Goal: Transaction & Acquisition: Purchase product/service

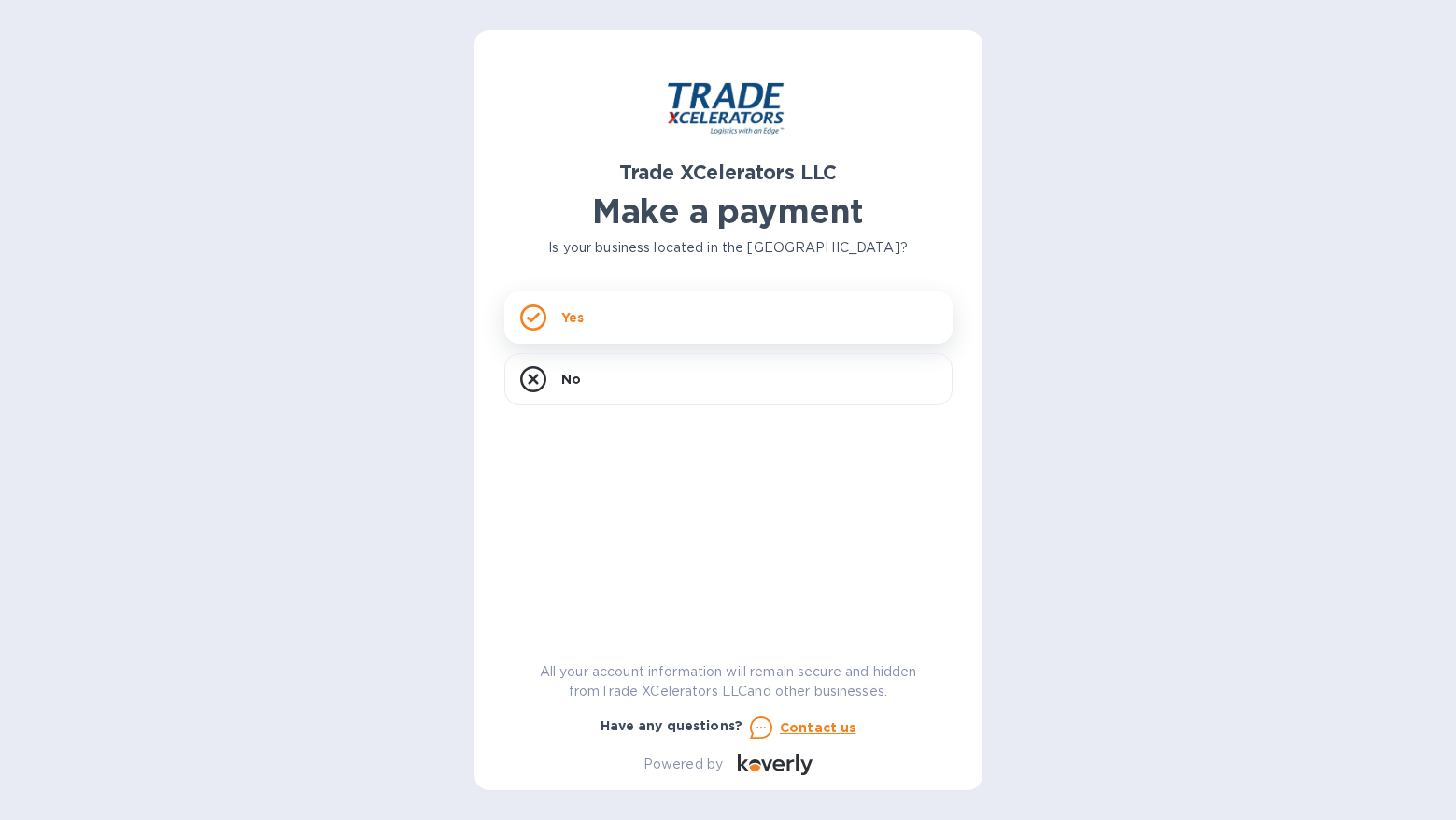
click at [599, 320] on div "Yes" at bounding box center [728, 318] width 448 height 52
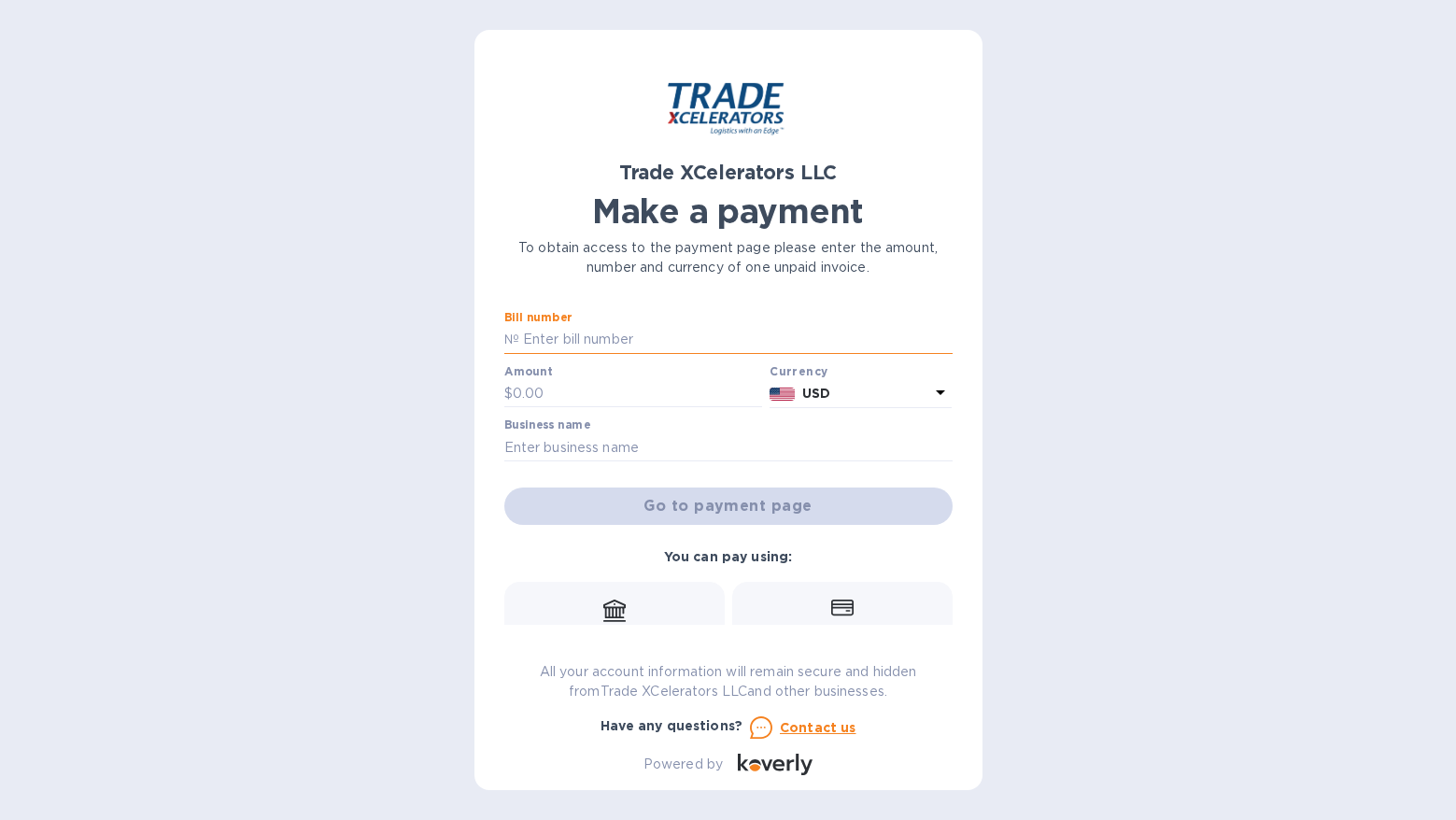
click at [599, 334] on input "text" at bounding box center [736, 339] width 433 height 28
type input "1505062-1"
click at [575, 394] on input "text" at bounding box center [638, 394] width 250 height 28
type input "28,177.83"
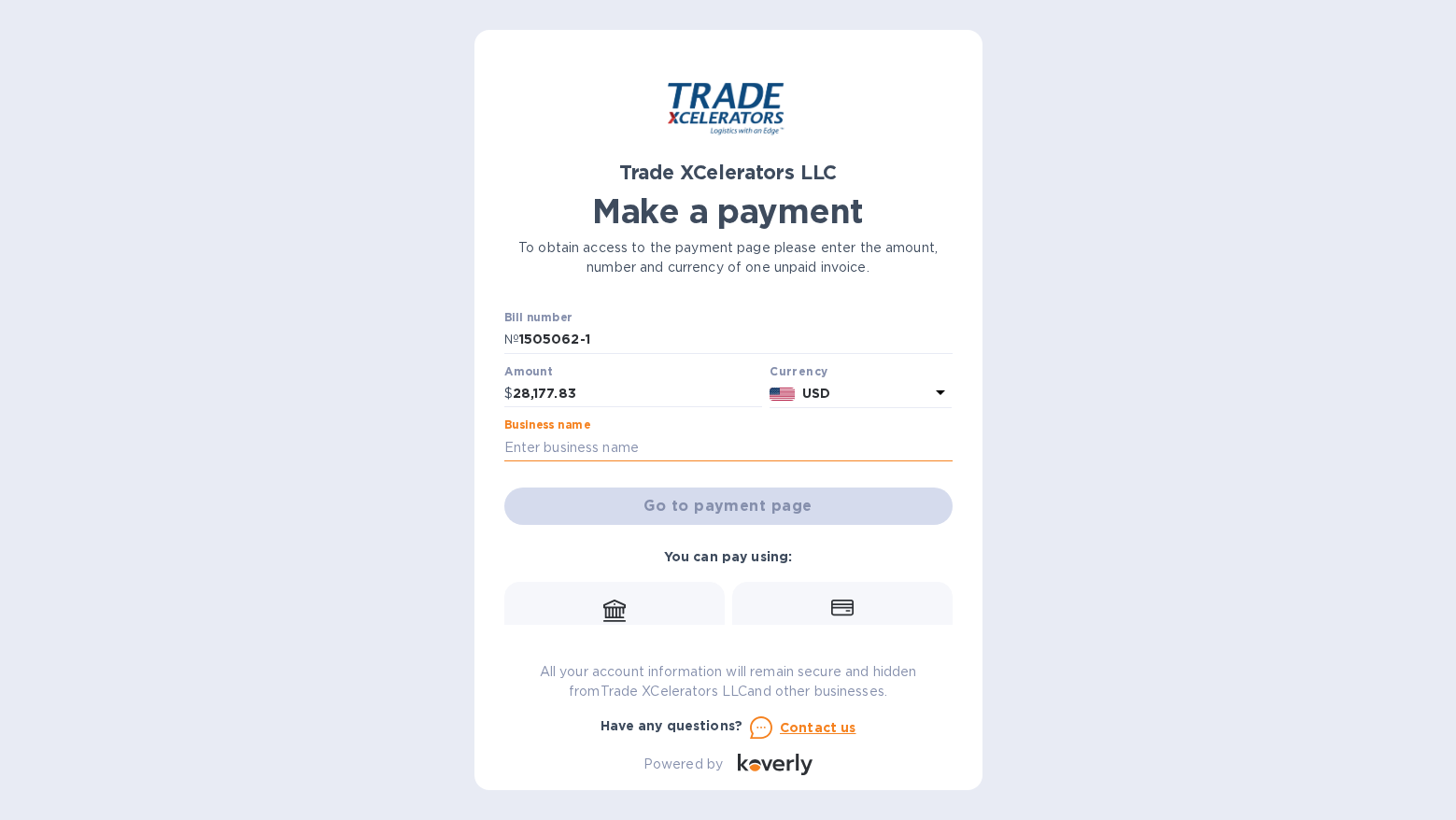
click at [593, 451] on input "text" at bounding box center [728, 447] width 448 height 28
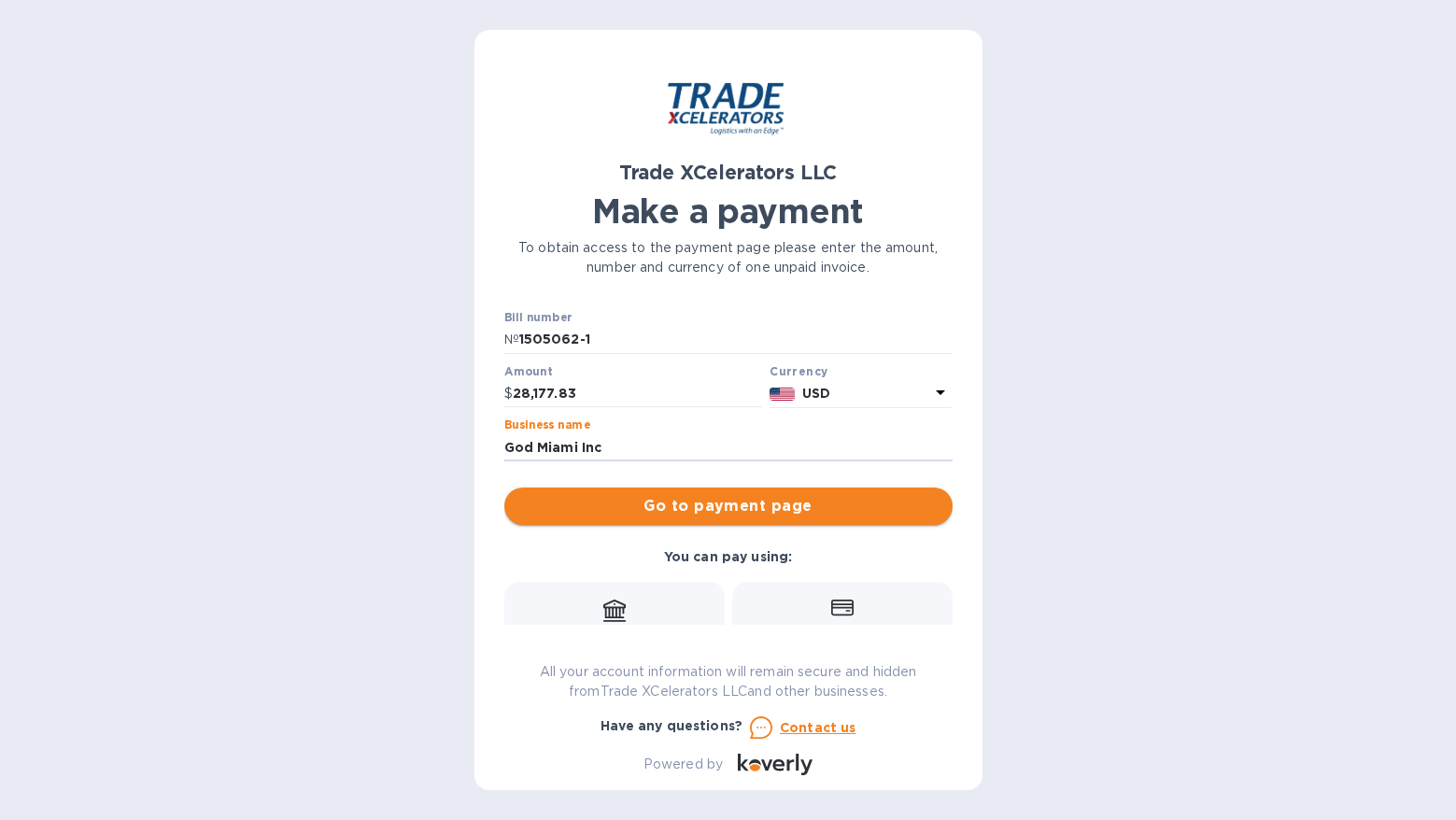
type input "God Miami Inc"
click at [739, 504] on span "Go to payment page" at bounding box center [729, 506] width 419 height 22
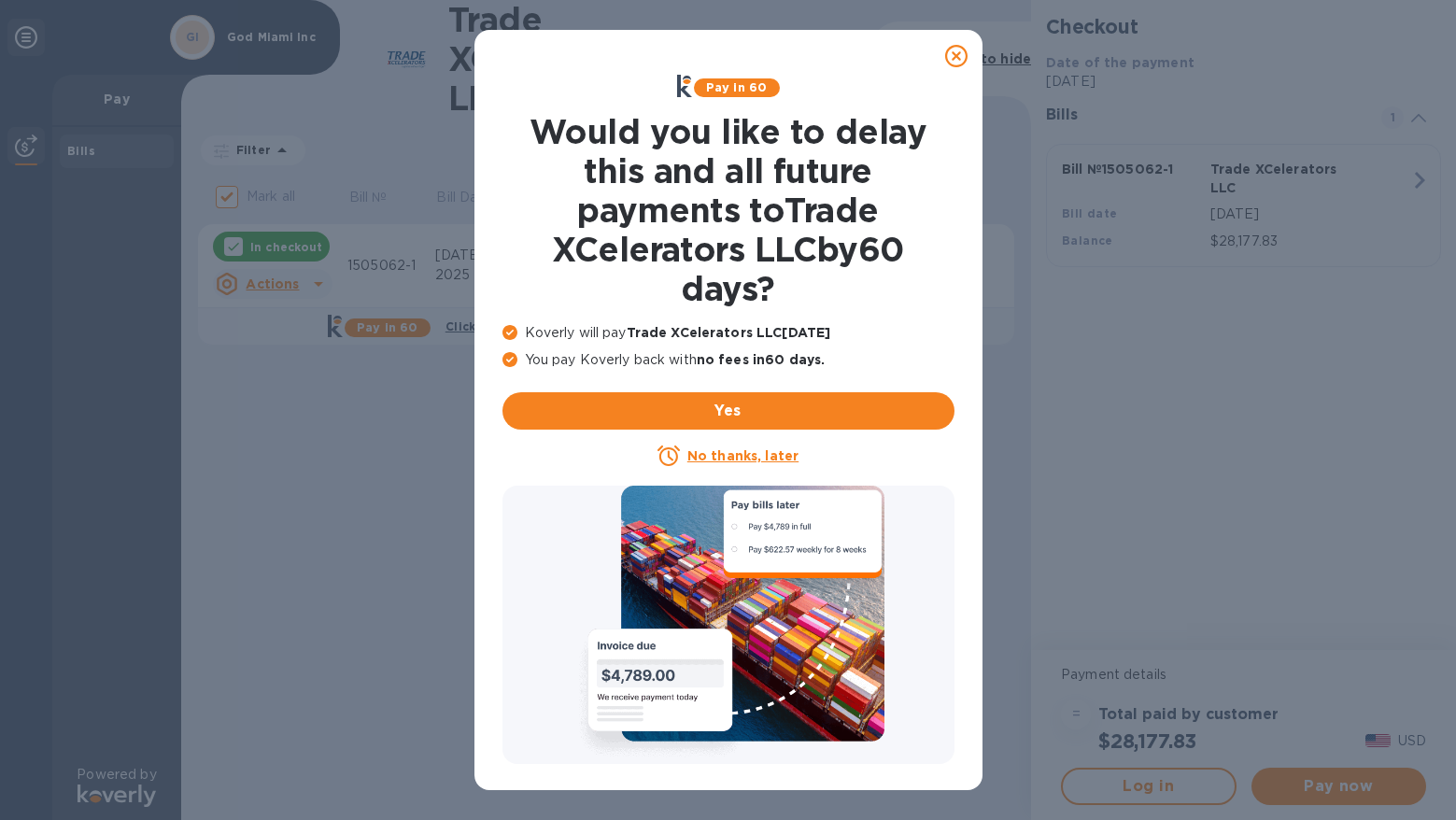
click at [712, 458] on u "No thanks, later" at bounding box center [743, 455] width 111 height 15
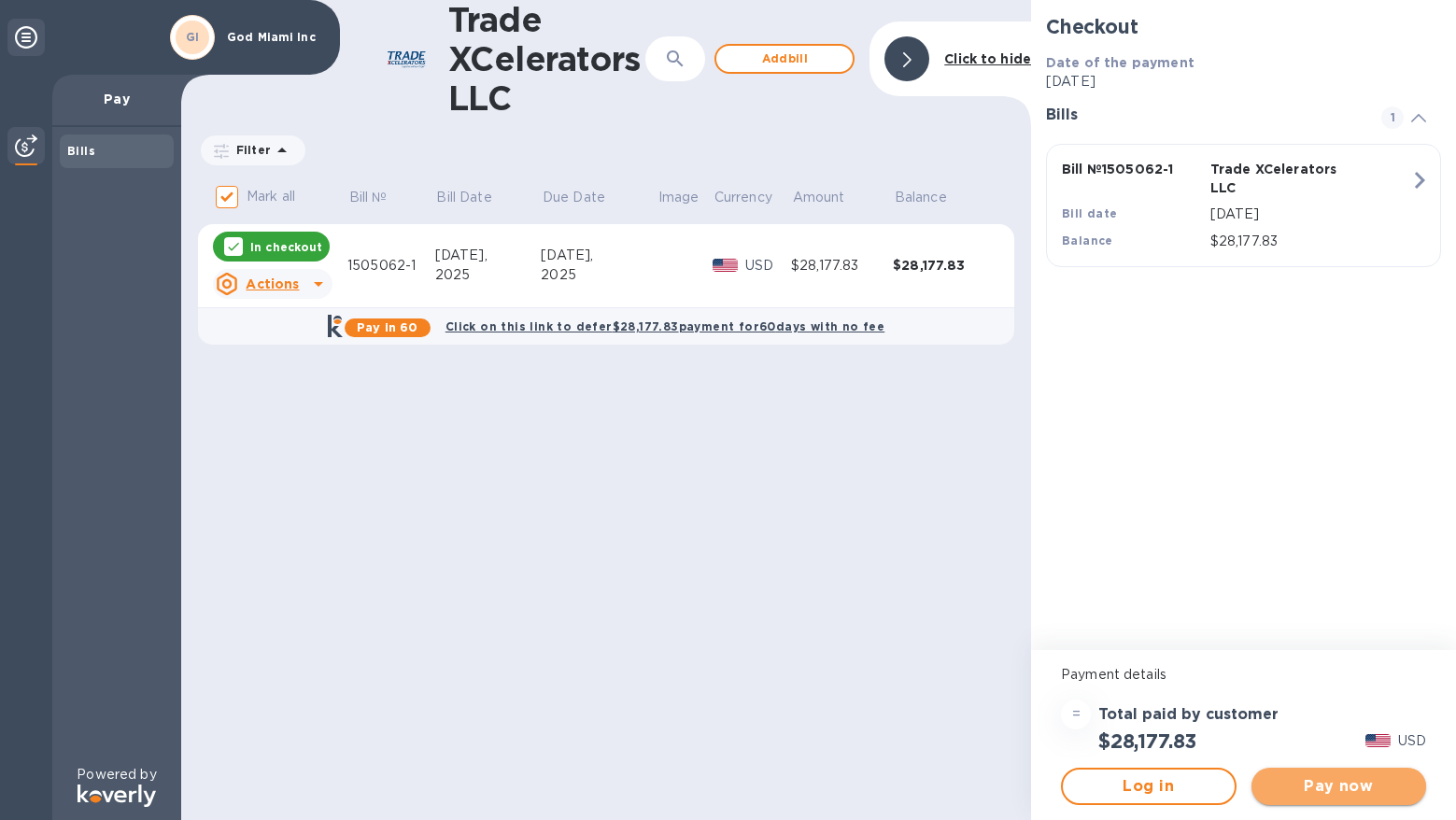
click at [1345, 791] on span "Pay now" at bounding box center [1339, 786] width 145 height 22
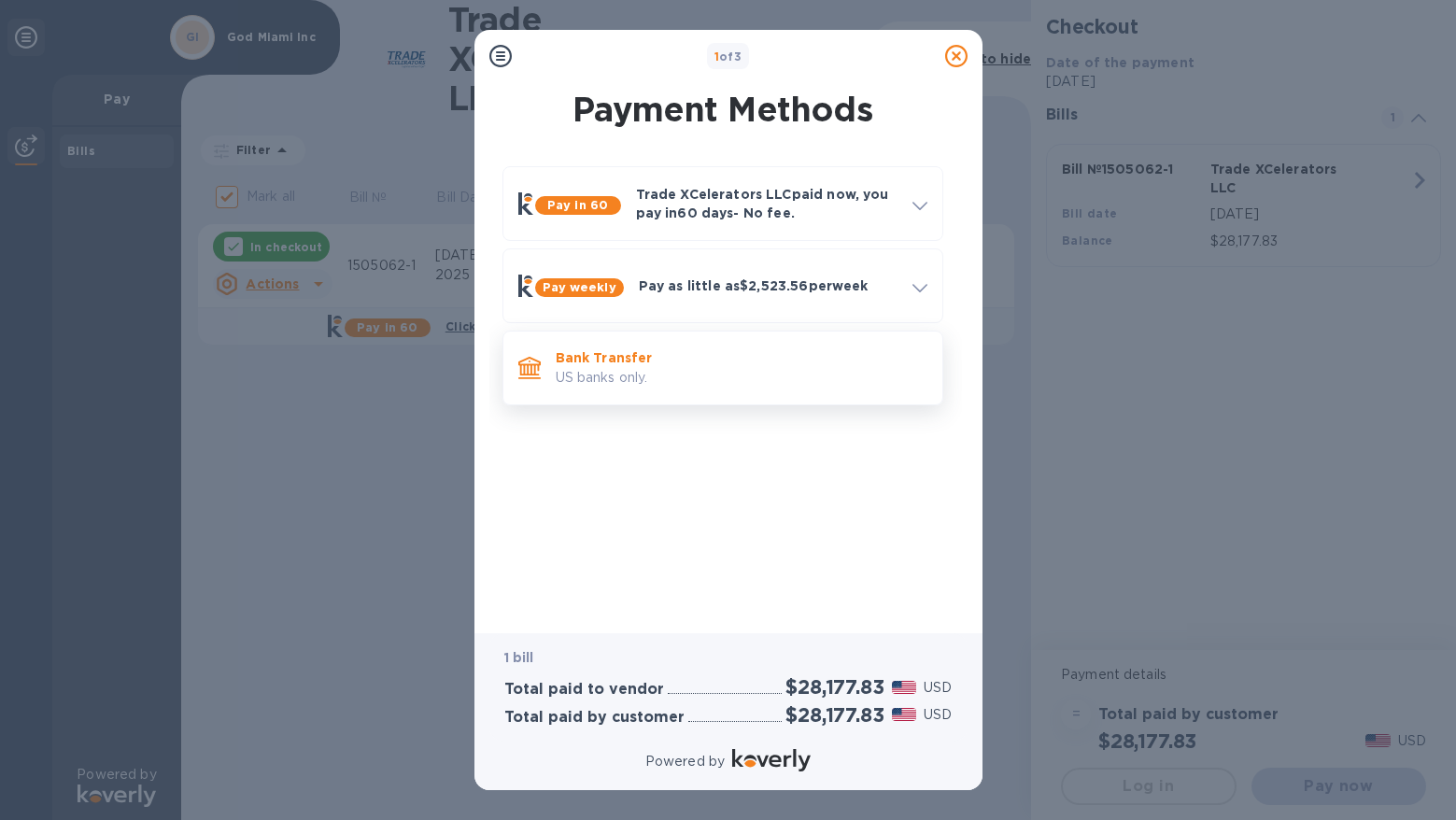
click at [615, 356] on p "Bank Transfer" at bounding box center [741, 357] width 371 height 18
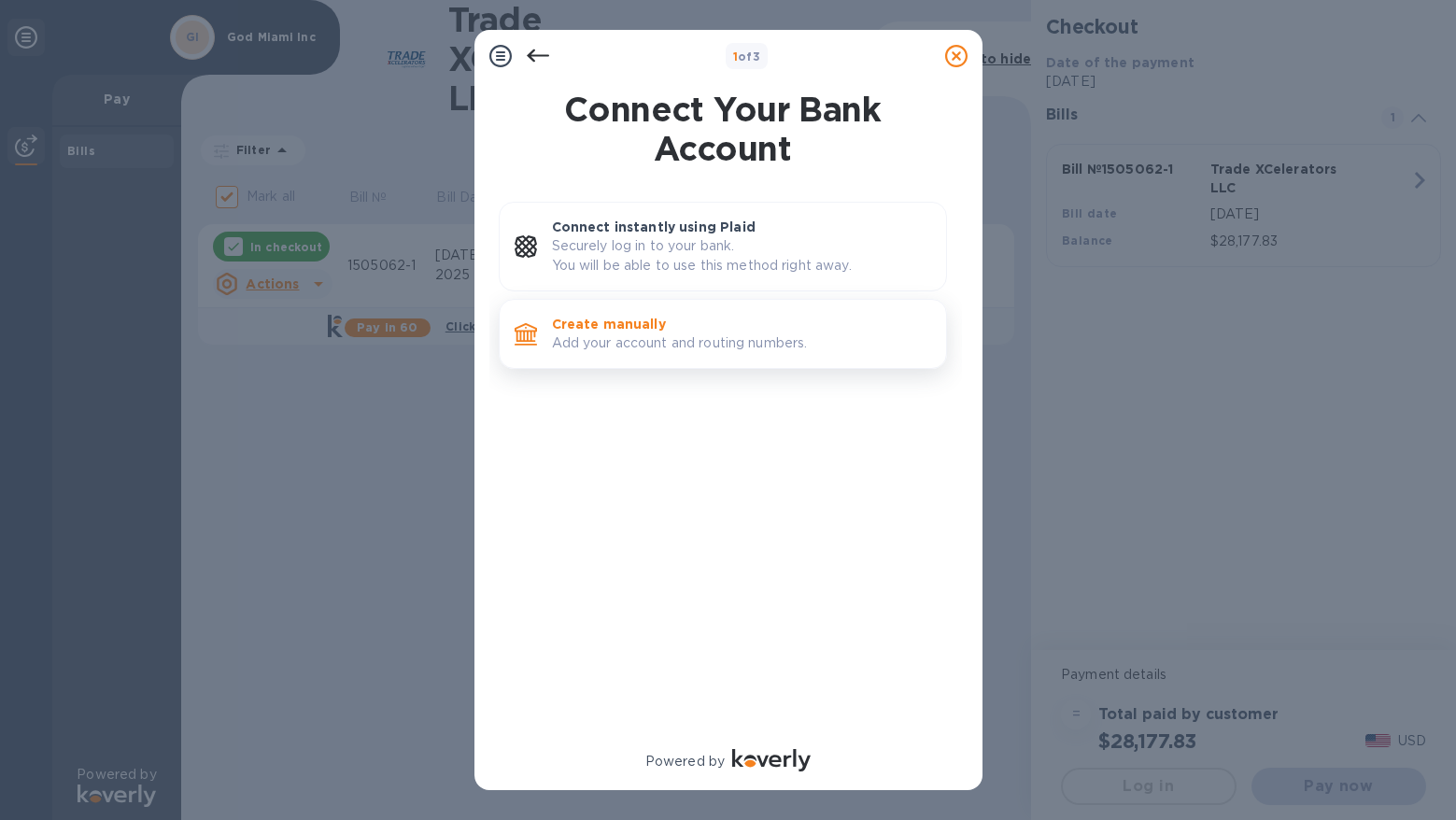
click at [631, 327] on p "Create manually" at bounding box center [741, 324] width 379 height 18
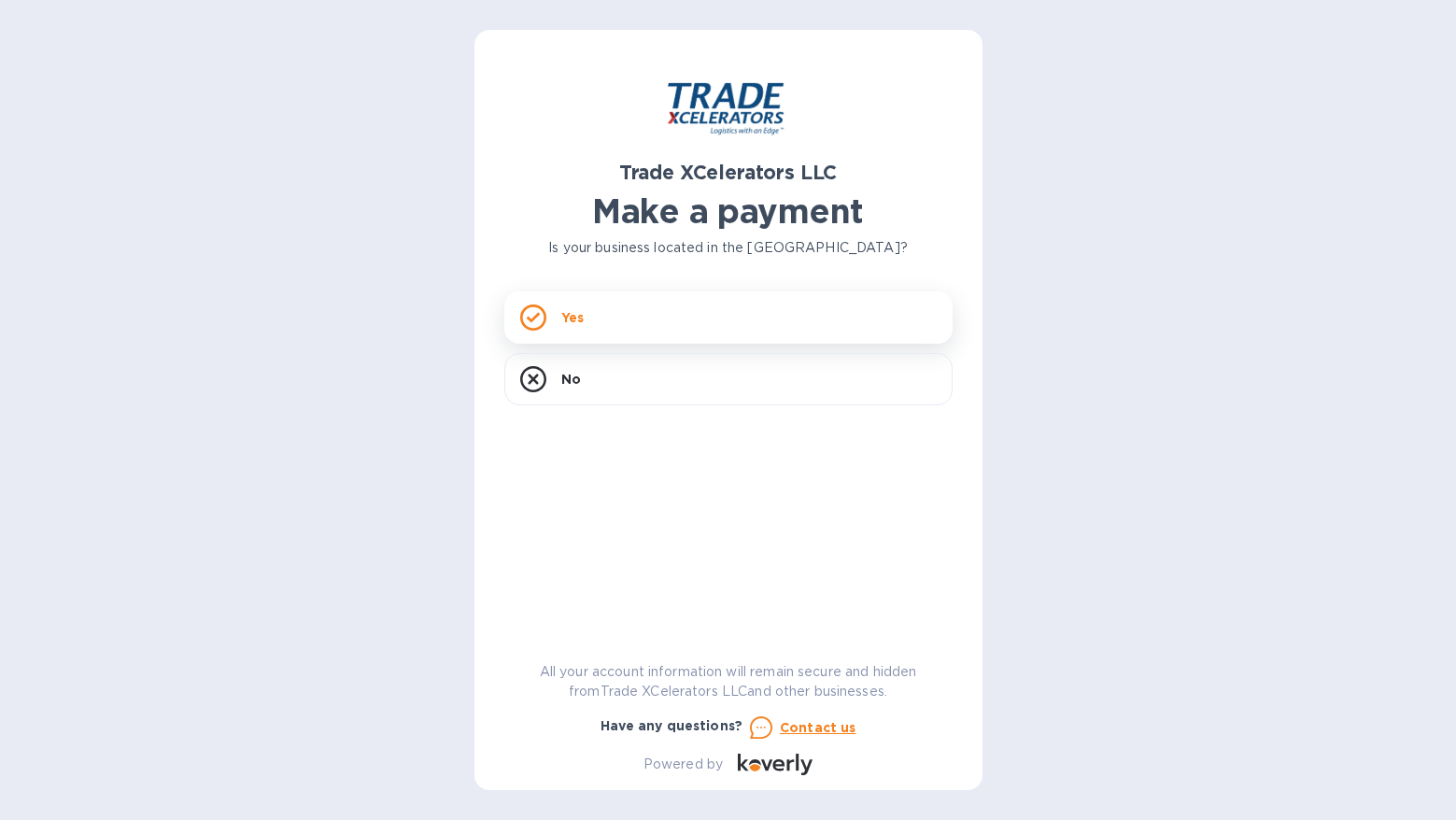
click at [613, 327] on div "Yes" at bounding box center [728, 318] width 448 height 52
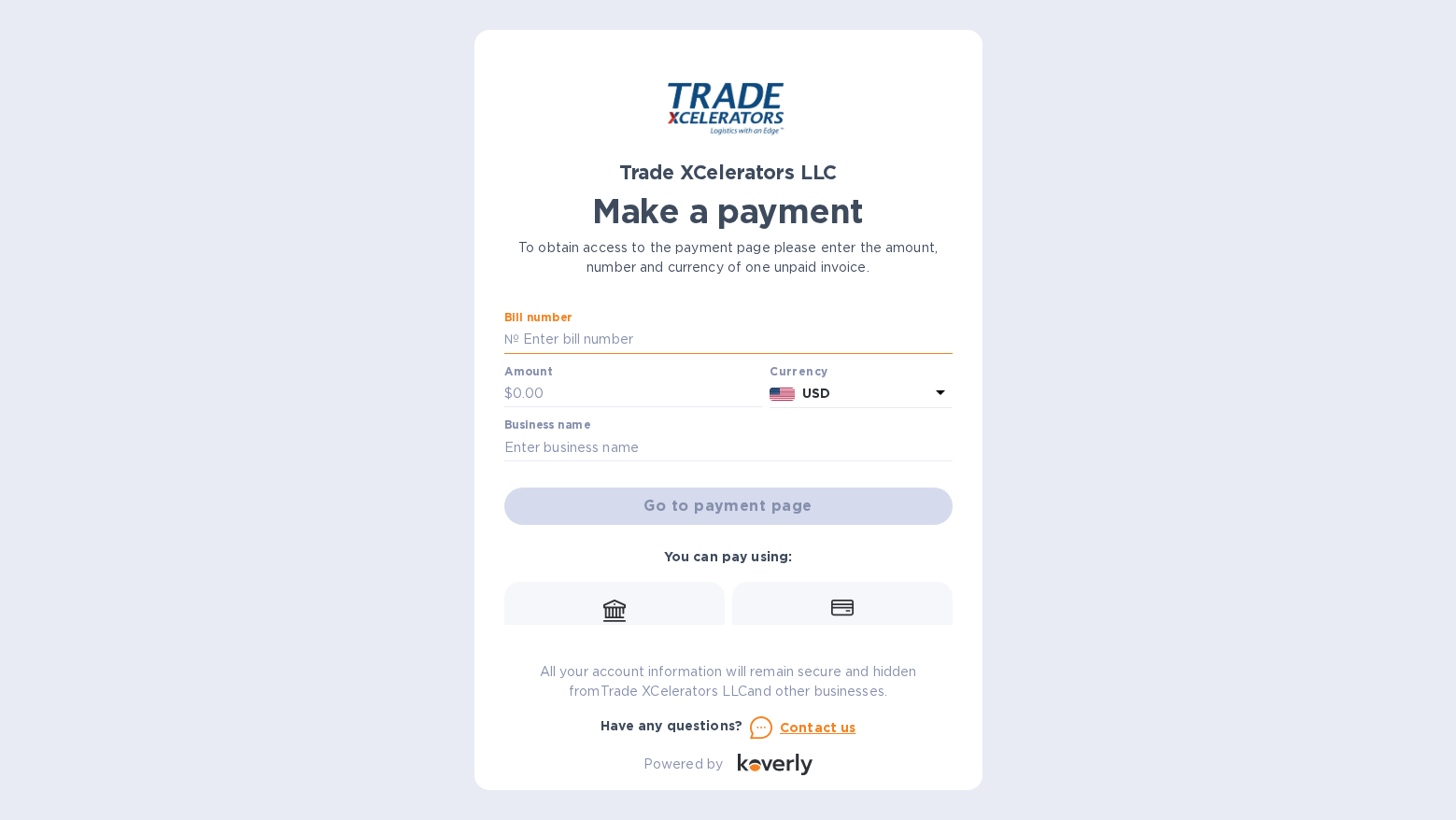
click at [588, 344] on input "text" at bounding box center [736, 339] width 433 height 28
type input "1"
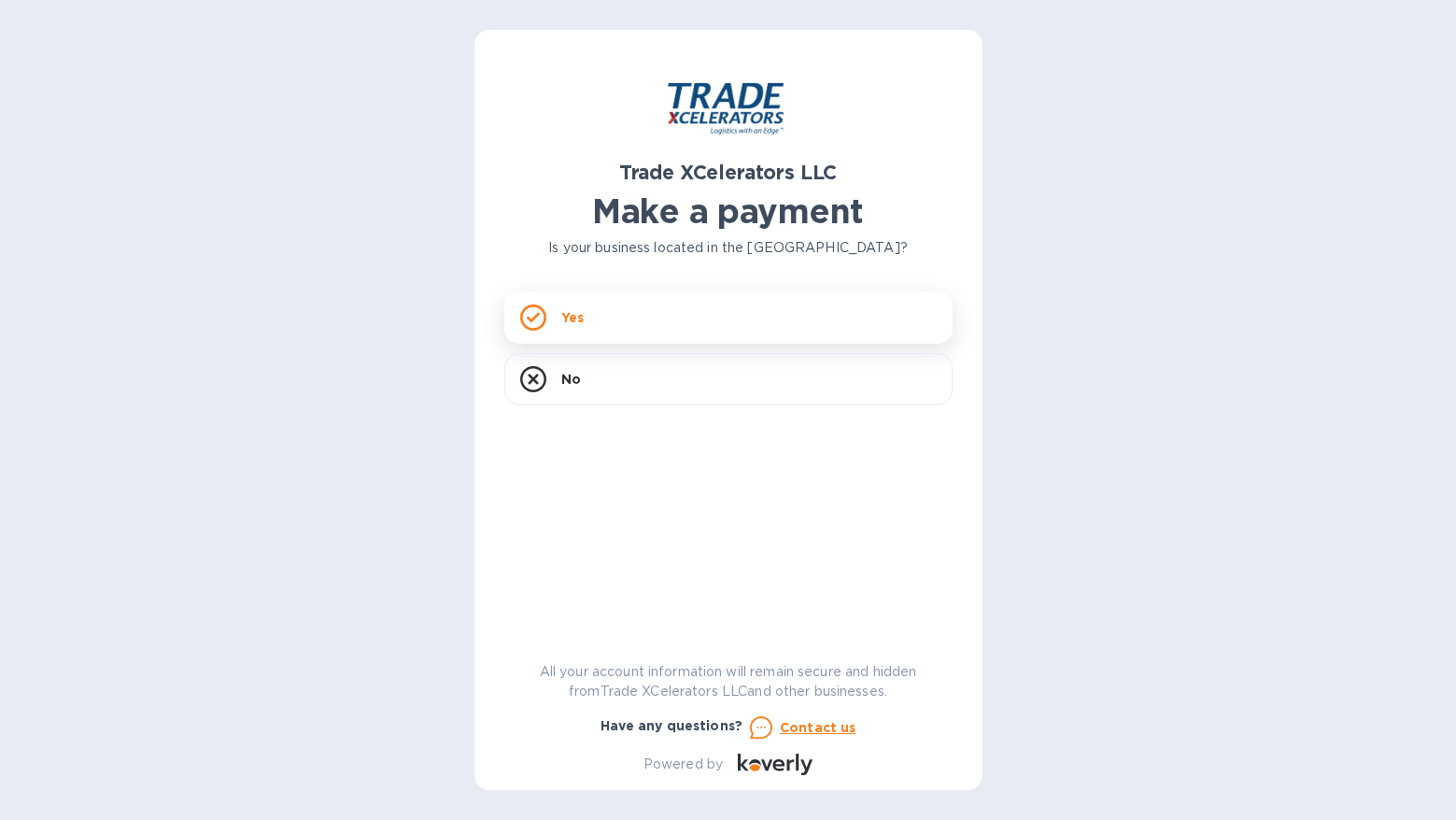
click at [609, 319] on div "Yes" at bounding box center [728, 318] width 448 height 52
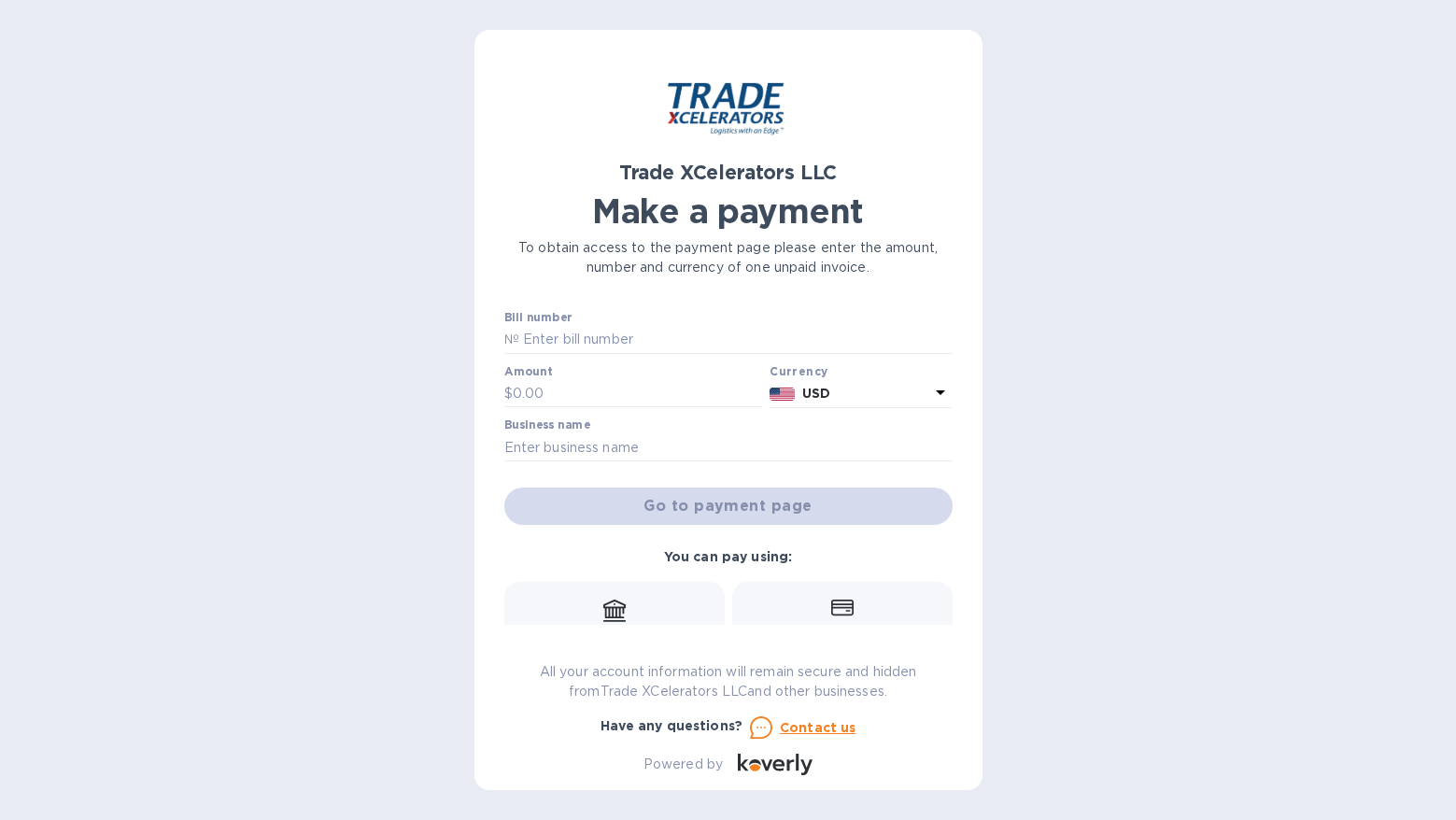
click at [606, 615] on icon at bounding box center [614, 608] width 22 height 18
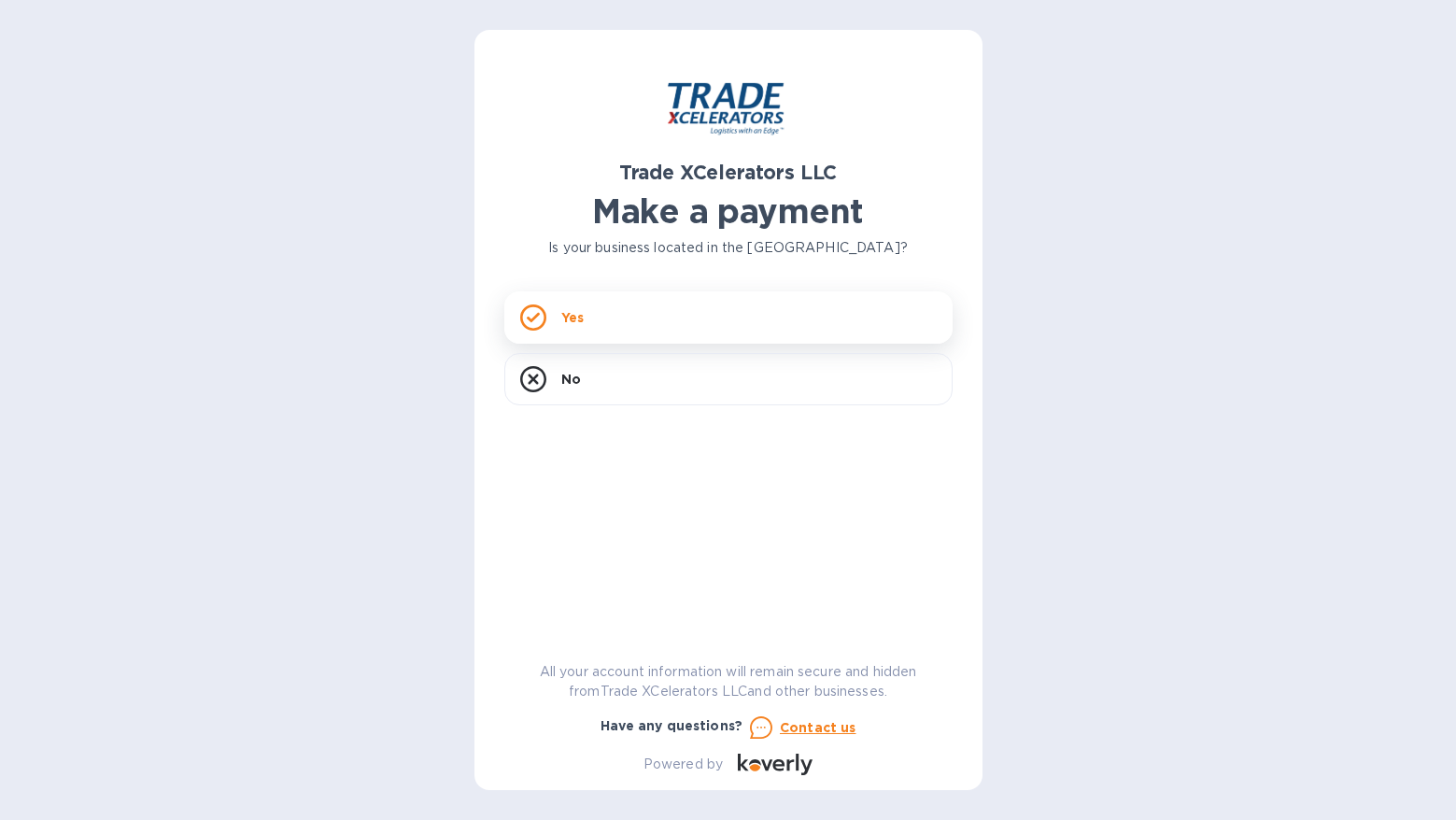
click at [599, 335] on div "Yes" at bounding box center [728, 318] width 448 height 52
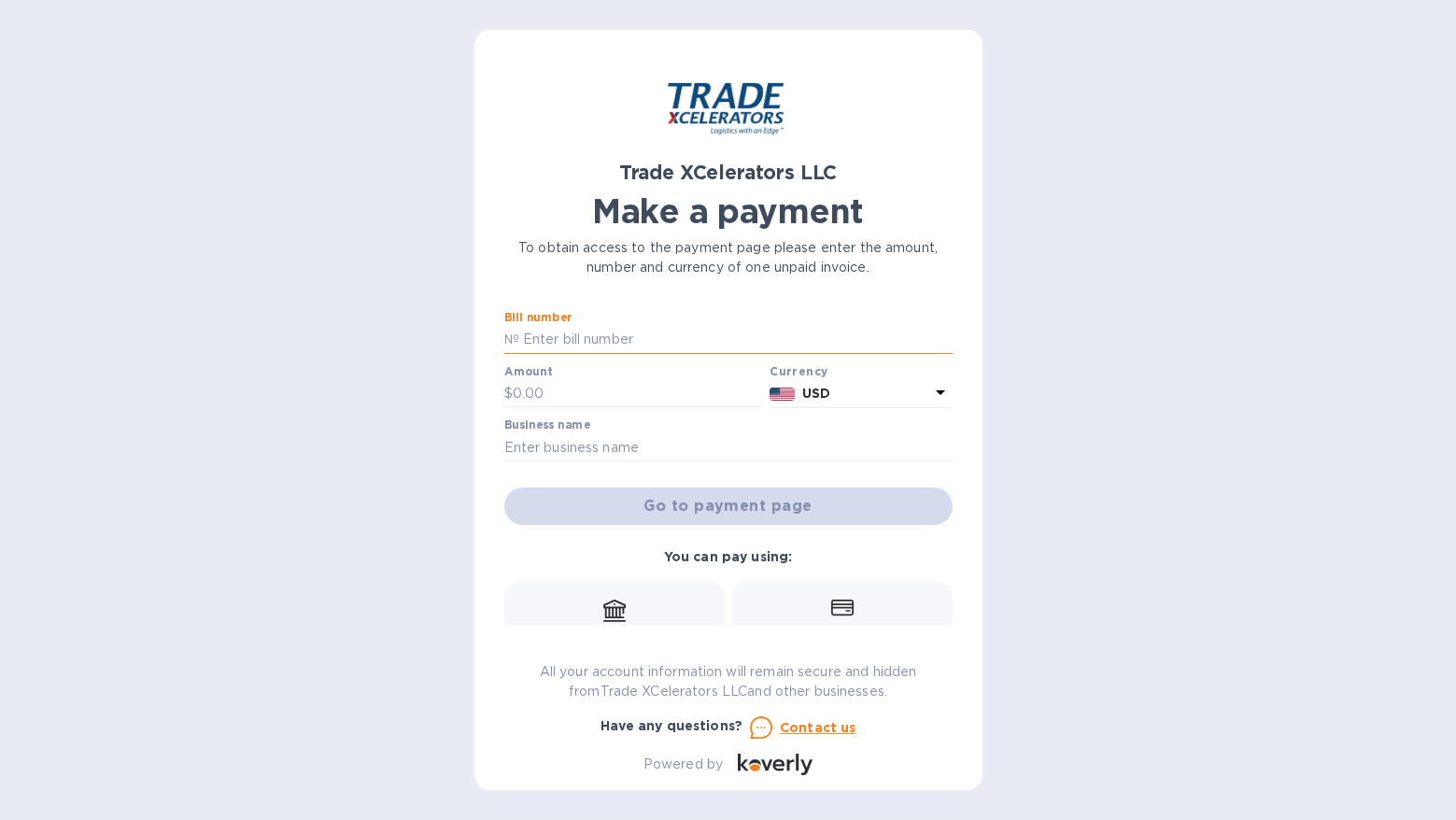
click at [586, 340] on input "text" at bounding box center [736, 339] width 433 height 28
type input "1505062-1"
click at [550, 395] on input "text" at bounding box center [638, 394] width 250 height 28
type input "28,078.33"
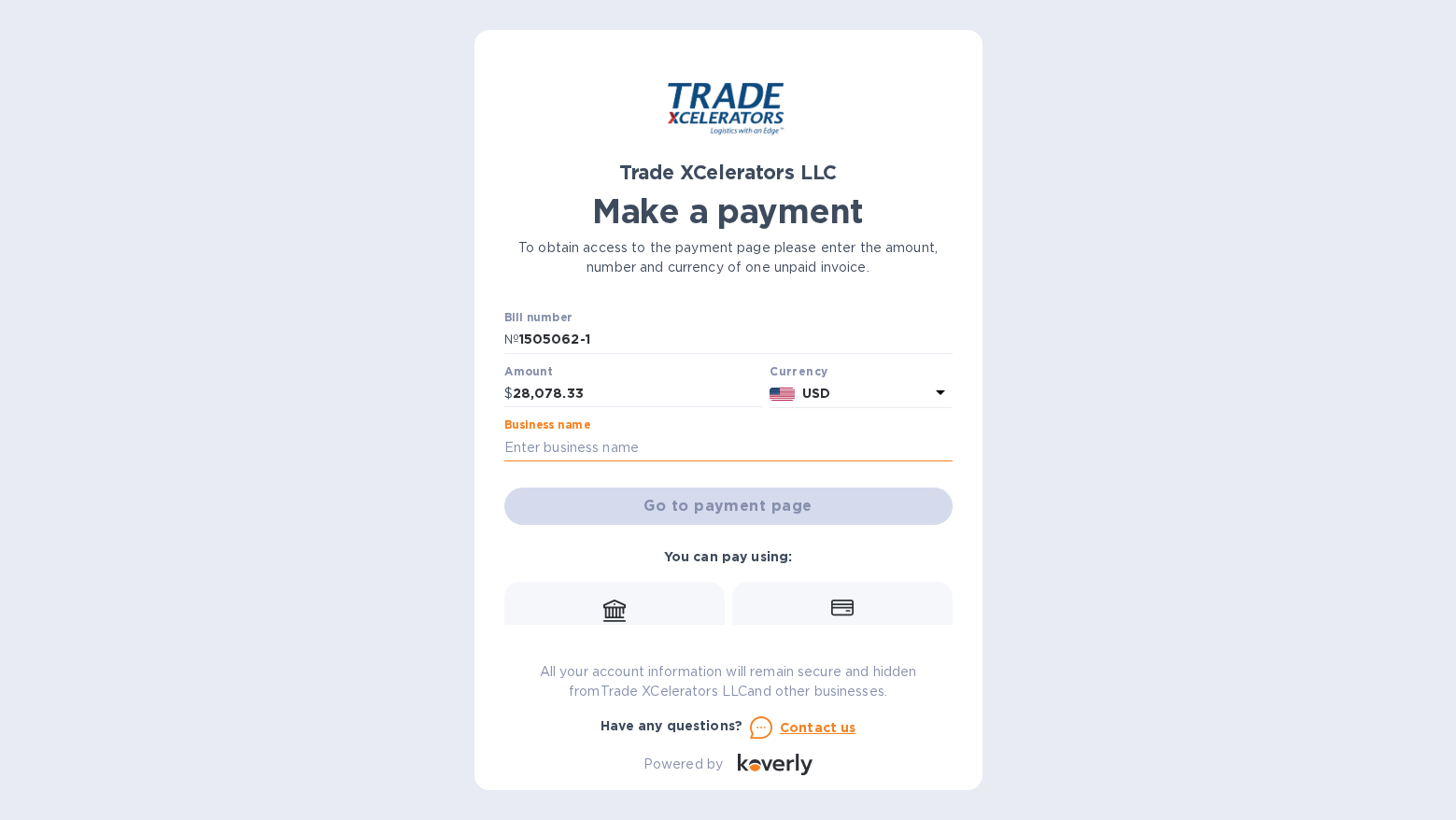
click at [701, 438] on input "text" at bounding box center [728, 447] width 448 height 28
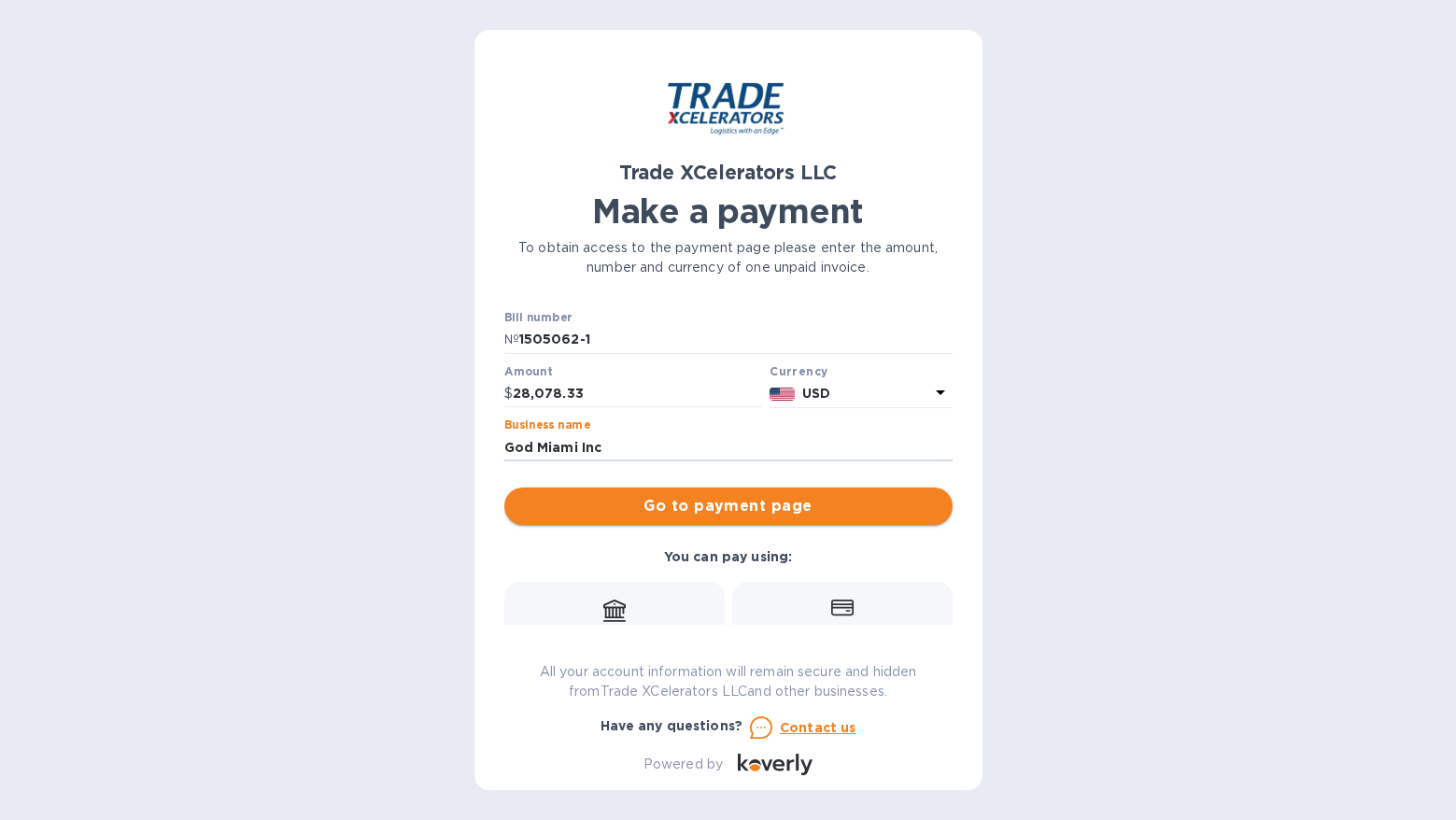
type input "God Miami Inc"
click at [721, 502] on span "Go to payment page" at bounding box center [729, 506] width 419 height 22
